Goal: Navigation & Orientation: Find specific page/section

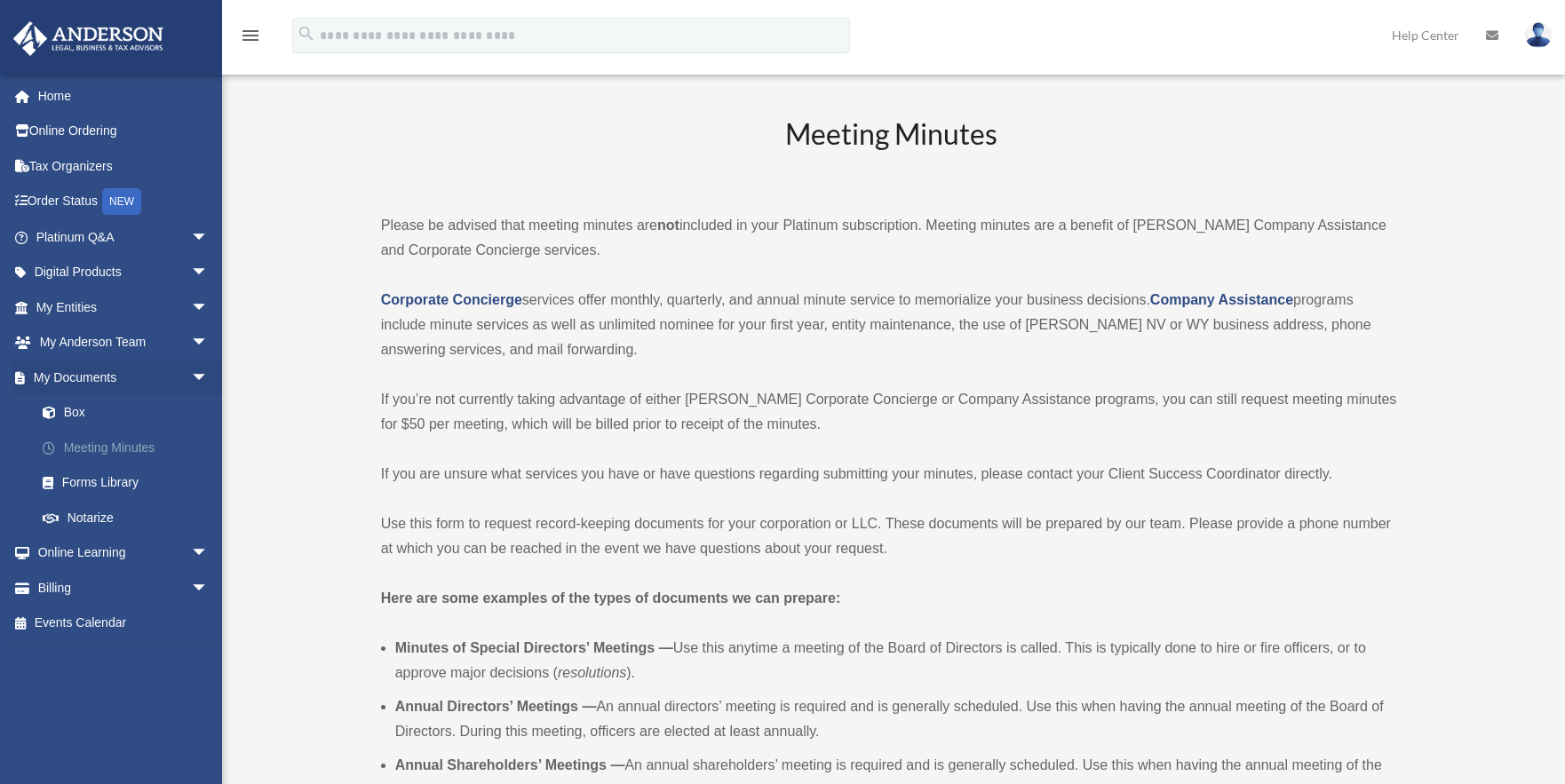
click at [120, 442] on link "Meeting Minutes" at bounding box center [130, 447] width 211 height 36
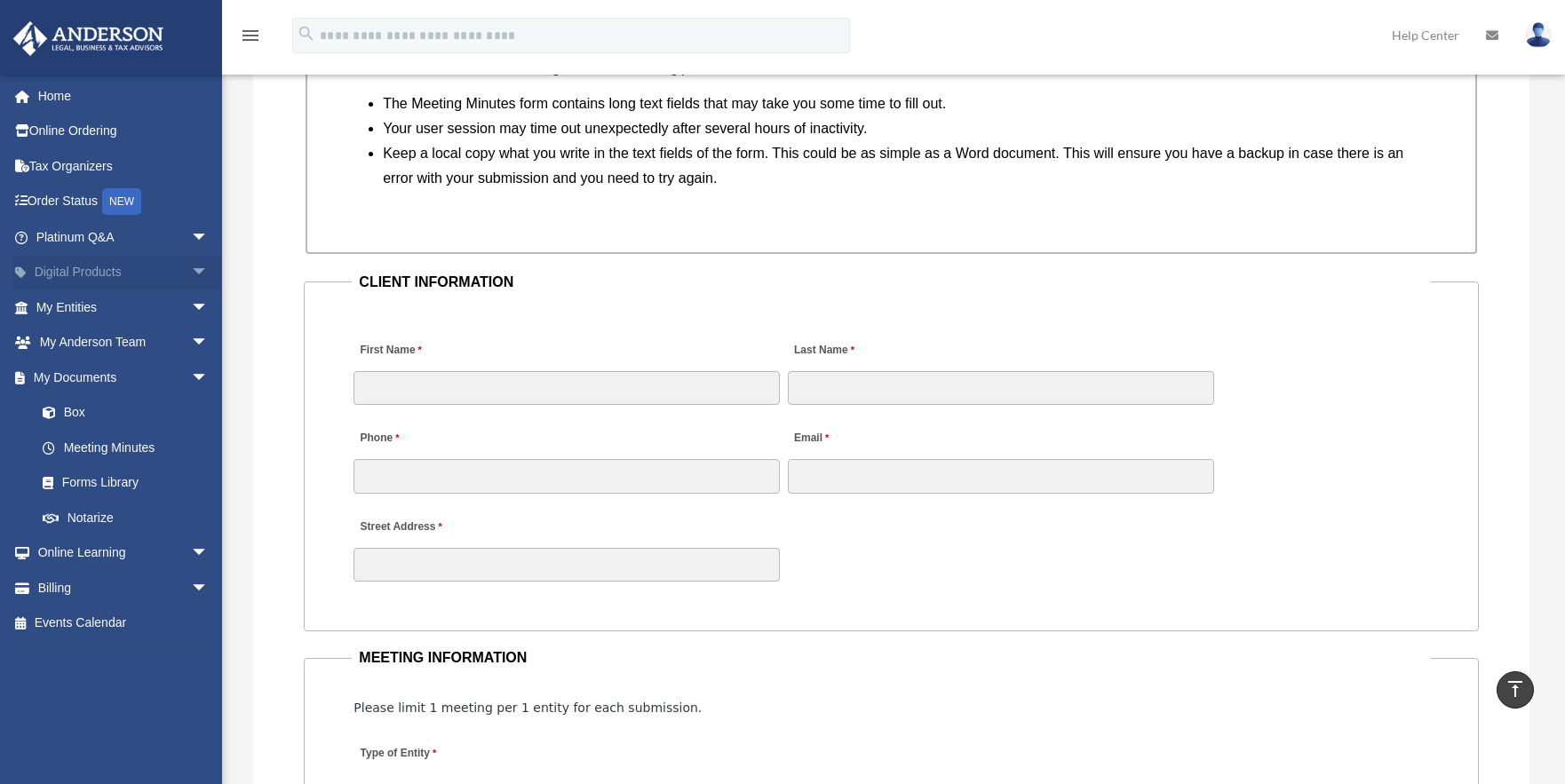
scroll to position [1598, 0]
click at [191, 231] on span "arrow_drop_down" at bounding box center [209, 237] width 36 height 37
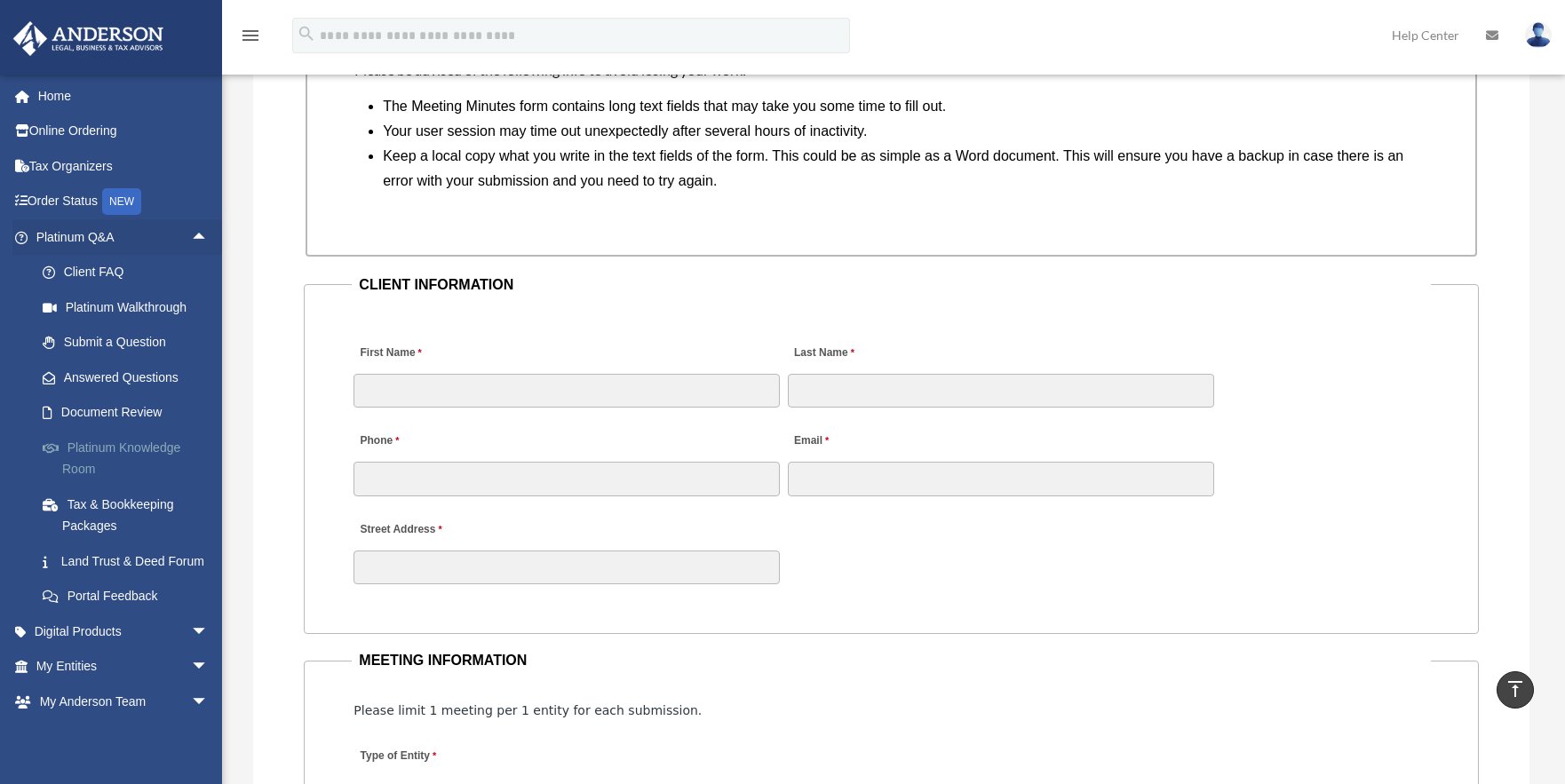
click at [145, 439] on link "Platinum Knowledge Room" at bounding box center [130, 457] width 211 height 57
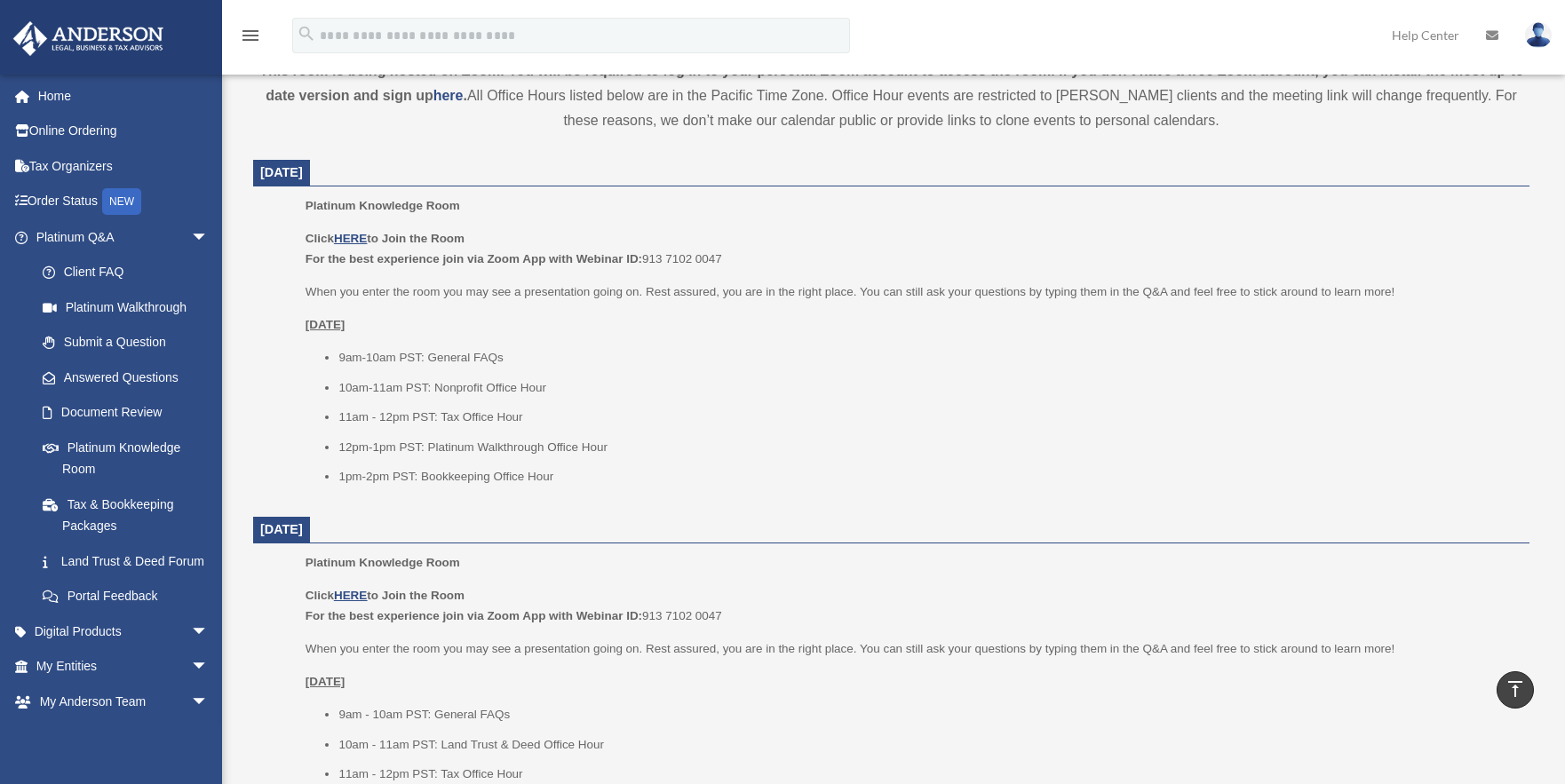
scroll to position [532, 0]
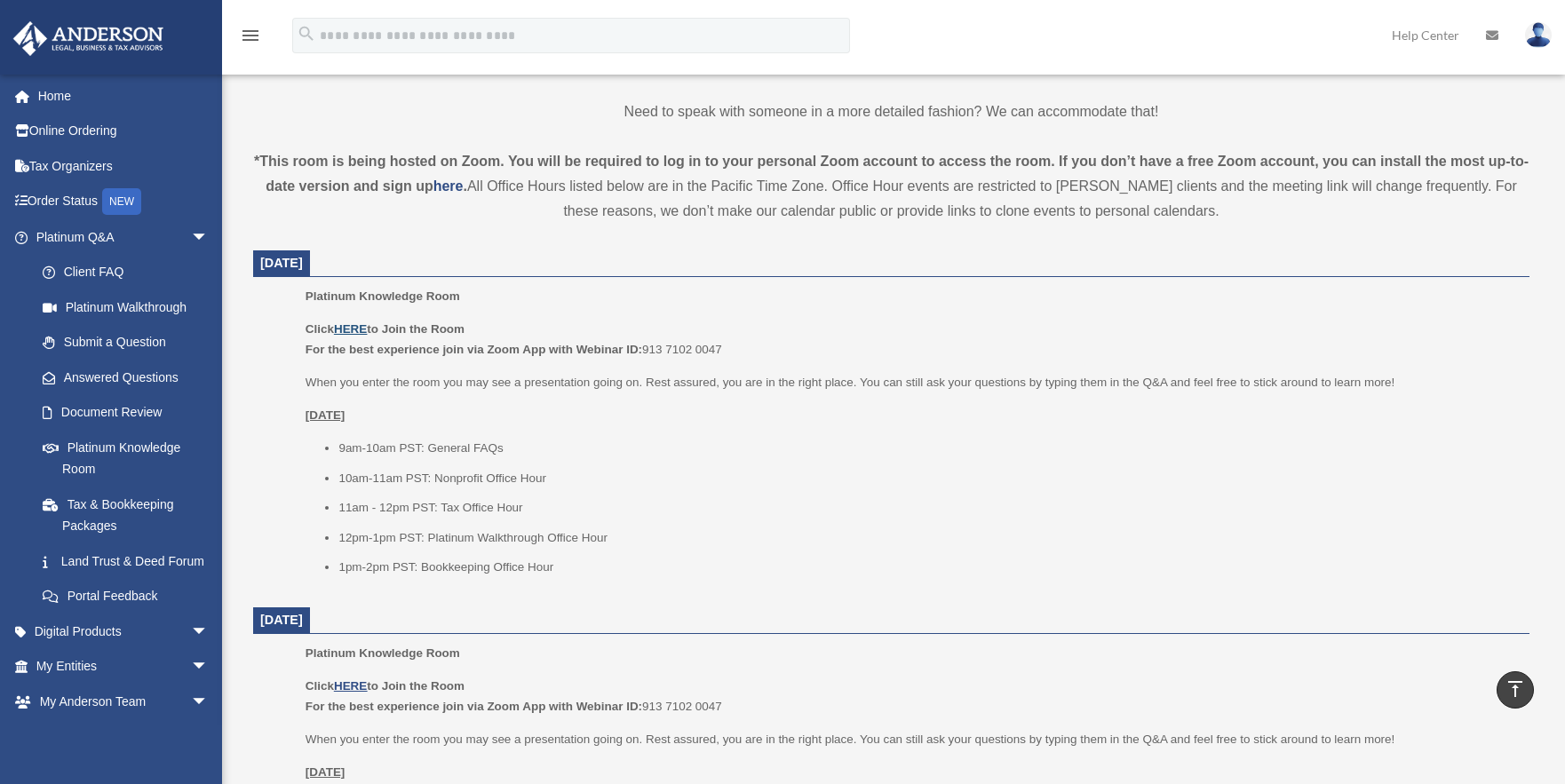
click at [349, 328] on u "HERE" at bounding box center [350, 329] width 33 height 13
